Goal: Task Accomplishment & Management: Manage account settings

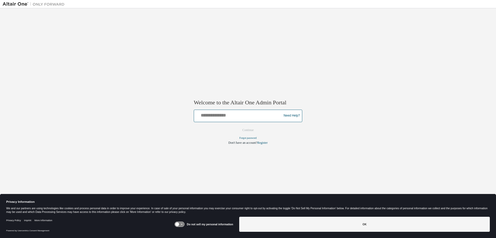
click at [217, 113] on input "text" at bounding box center [238, 114] width 85 height 7
type input "**********"
click at [237, 126] on button "Continue" at bounding box center [248, 130] width 22 height 8
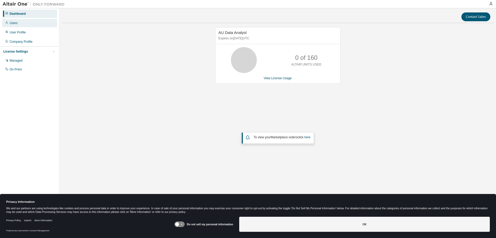
click at [17, 22] on div "Users" at bounding box center [14, 23] width 8 height 4
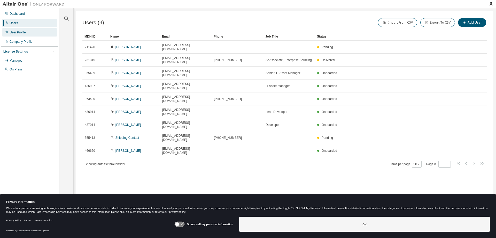
click at [23, 32] on div "User Profile" at bounding box center [18, 32] width 16 height 4
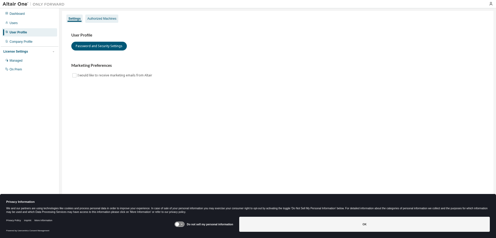
click at [100, 18] on div "Authorized Machines" at bounding box center [101, 19] width 29 height 4
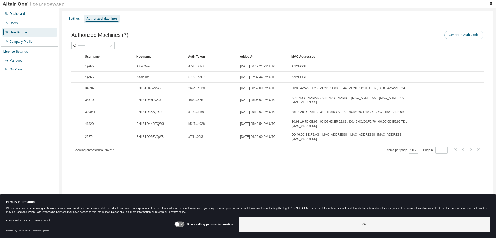
click at [469, 34] on button "Generate Auth Code" at bounding box center [464, 35] width 39 height 9
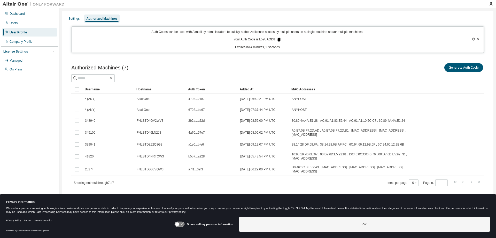
click at [278, 40] on icon at bounding box center [279, 40] width 3 height 4
click at [28, 139] on div "Dashboard Users User Profile Company Profile License Settings Managed On Prem" at bounding box center [30, 110] width 58 height 203
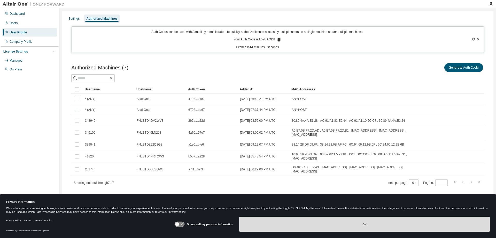
click at [427, 227] on button "OK" at bounding box center [364, 223] width 251 height 15
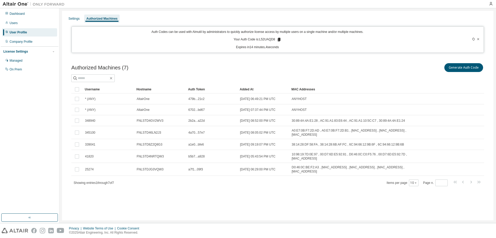
click at [21, 126] on div "Dashboard Users User Profile Company Profile License Settings Managed On Prem" at bounding box center [30, 110] width 58 height 203
click at [42, 173] on div "Dashboard Users User Profile Company Profile License Settings Managed On Prem" at bounding box center [30, 110] width 58 height 203
click at [196, 208] on div "Settings Authorized Machines Auth Codes can be used with Almutil by administrat…" at bounding box center [278, 115] width 432 height 209
click at [249, 226] on div "Privacy Website Terms of Use Cookie Consent © 2025 Altair Engineering, Inc. All…" at bounding box center [248, 230] width 496 height 15
click at [147, 207] on div "Settings Authorized Machines Auth Codes can be used with Almutil by administrat…" at bounding box center [278, 115] width 432 height 209
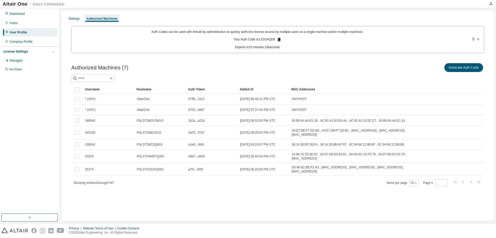
click at [22, 137] on div "Dashboard Users User Profile Company Profile License Settings Managed On Prem" at bounding box center [30, 110] width 58 height 203
click at [22, 141] on div "Dashboard Users User Profile Company Profile License Settings Managed On Prem" at bounding box center [30, 110] width 58 height 203
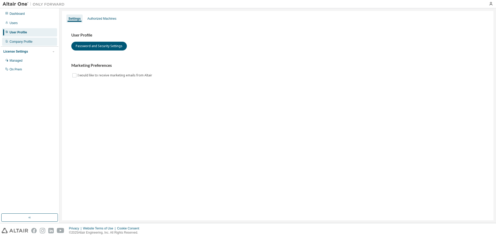
click at [31, 39] on div "Company Profile" at bounding box center [29, 41] width 55 height 8
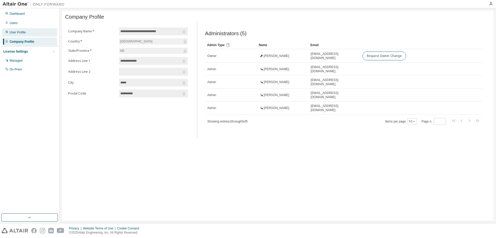
click at [30, 33] on div "User Profile" at bounding box center [29, 32] width 55 height 8
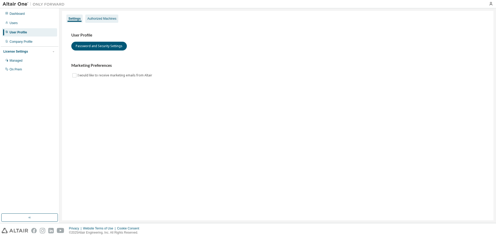
click at [98, 16] on div "Authorized Machines" at bounding box center [101, 18] width 33 height 8
click at [101, 19] on div "Authorized Machines" at bounding box center [101, 19] width 29 height 4
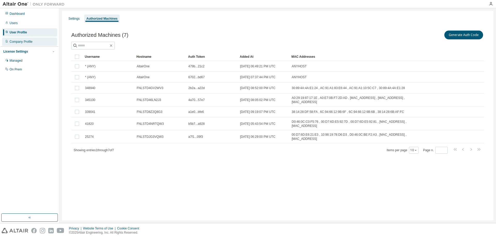
click at [28, 39] on div "Company Profile" at bounding box center [29, 41] width 55 height 8
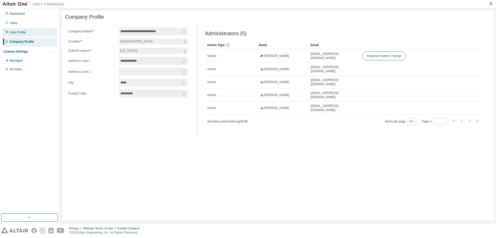
click at [24, 32] on div "User Profile" at bounding box center [18, 32] width 16 height 4
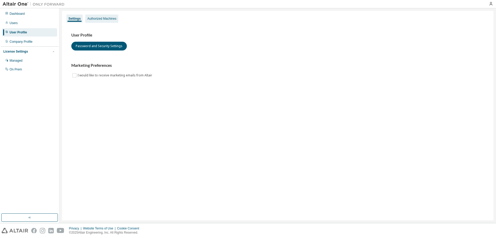
click at [108, 19] on div "Authorized Machines" at bounding box center [101, 19] width 29 height 4
